Goal: Find specific fact: Find specific page/section

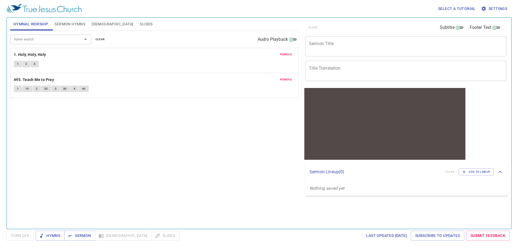
click at [60, 42] on input "Hymn search" at bounding box center [43, 39] width 62 height 6
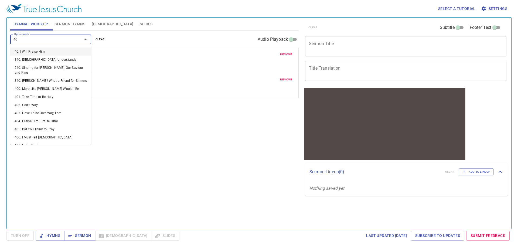
type input "402"
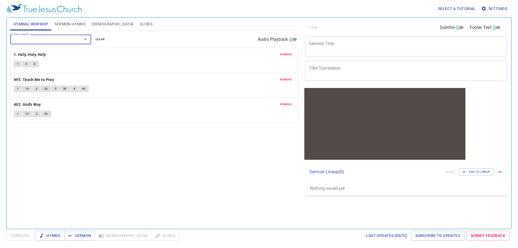
click at [19, 116] on button "1" at bounding box center [18, 114] width 8 height 6
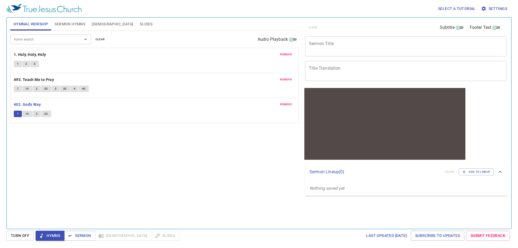
drag, startPoint x: 28, startPoint y: 112, endPoint x: 134, endPoint y: 72, distance: 112.8
click at [29, 112] on span "1C" at bounding box center [27, 114] width 4 height 5
click at [36, 116] on span "2" at bounding box center [37, 114] width 2 height 5
click at [49, 114] on button "2C" at bounding box center [46, 114] width 10 height 6
click at [48, 41] on input "Hymn search" at bounding box center [43, 39] width 62 height 6
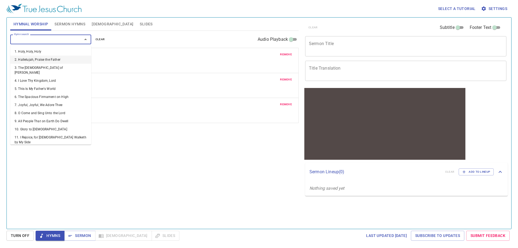
click at [54, 62] on li "2. Hallelujah, Praise the Father" at bounding box center [50, 60] width 81 height 8
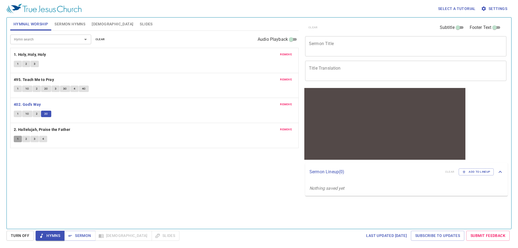
click at [18, 141] on span "1" at bounding box center [18, 139] width 2 height 5
click at [18, 142] on button "1" at bounding box center [18, 139] width 8 height 6
click at [19, 139] on button "1" at bounding box center [18, 139] width 8 height 6
